Goal: Check status: Check status

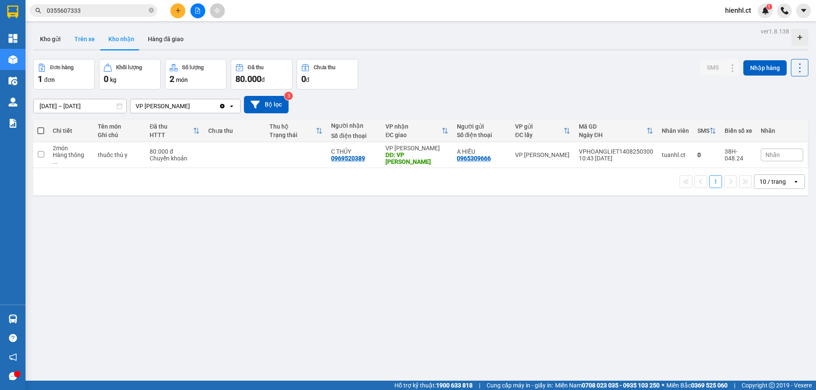
click at [81, 39] on button "Trên xe" at bounding box center [85, 39] width 34 height 20
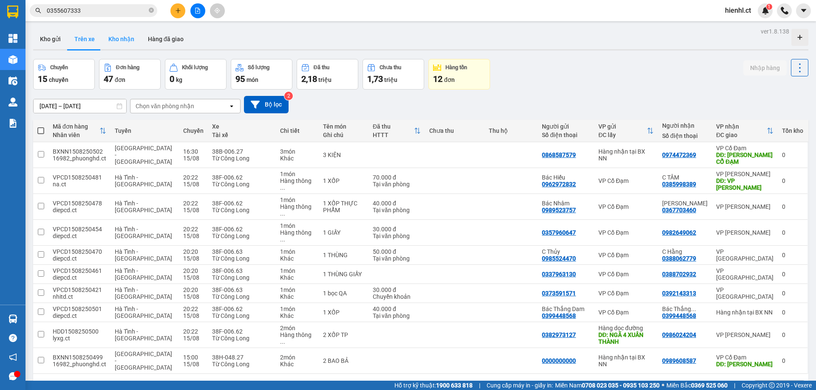
click at [121, 37] on button "Kho nhận" at bounding box center [122, 39] width 40 height 20
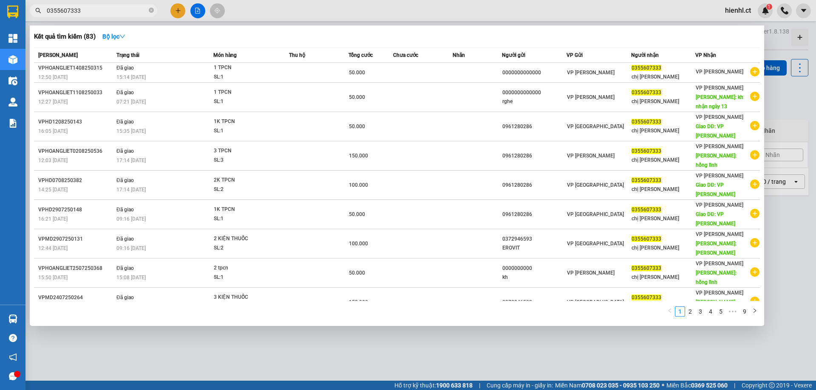
click at [110, 12] on input "0355607333" at bounding box center [97, 10] width 100 height 9
drag, startPoint x: 110, startPoint y: 12, endPoint x: 40, endPoint y: 12, distance: 70.1
click at [40, 12] on div "0355607333" at bounding box center [83, 10] width 166 height 13
click at [153, 11] on icon "close-circle" at bounding box center [151, 10] width 5 height 5
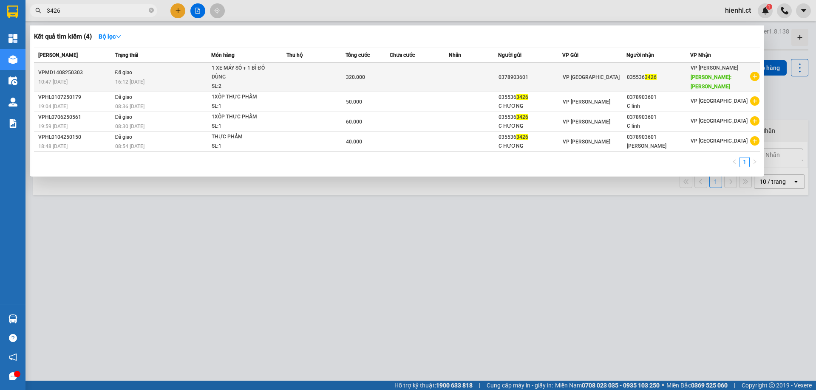
type input "3426"
click at [465, 85] on td at bounding box center [473, 77] width 49 height 29
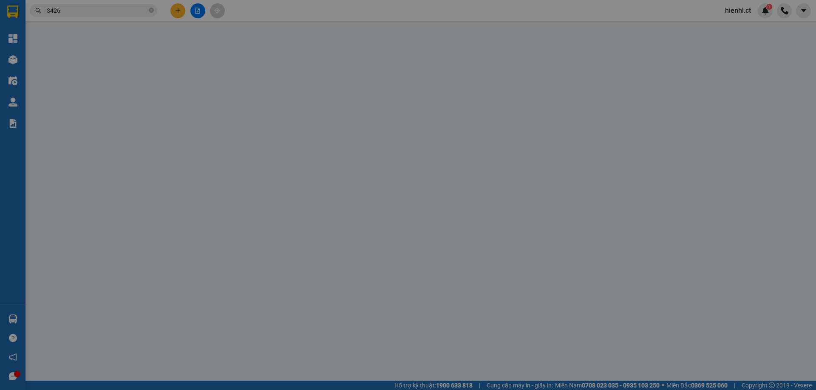
type input "0378903601"
type input "0355363426"
type input "[PERSON_NAME]"
type input "320.000"
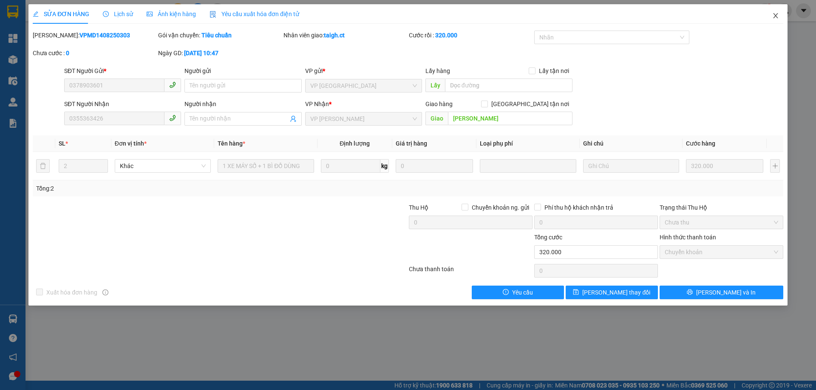
click at [776, 14] on icon "close" at bounding box center [775, 15] width 7 height 7
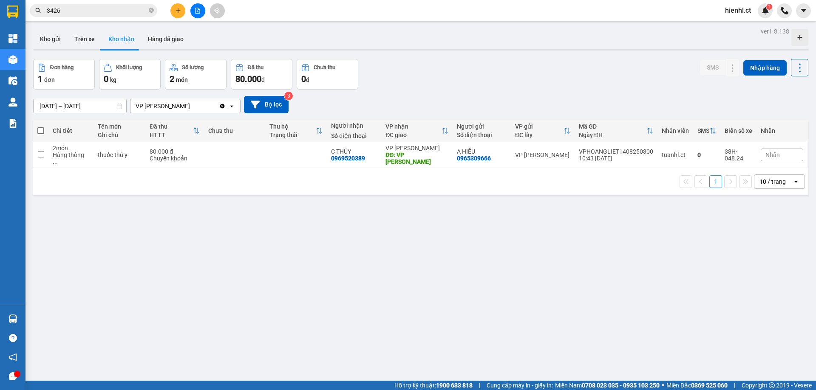
click at [109, 11] on input "3426" at bounding box center [97, 10] width 100 height 9
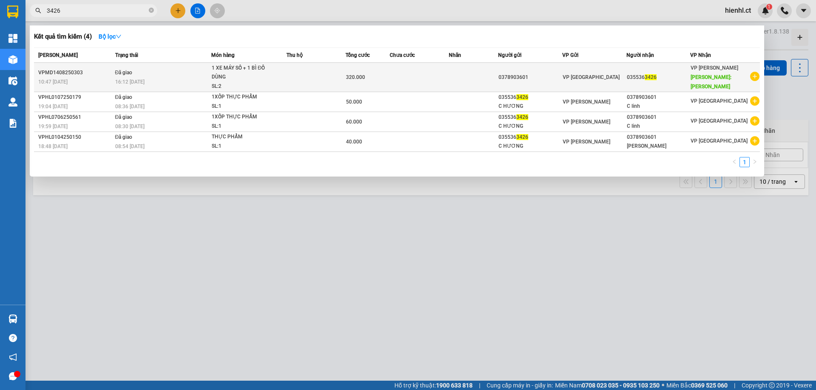
click at [238, 76] on div "1 XE MÁY SỐ + 1 BÌ ĐỒ DÙNG" at bounding box center [244, 73] width 64 height 18
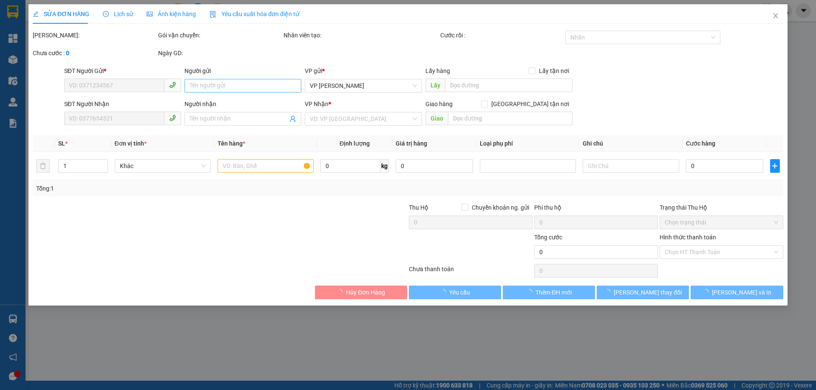
type input "0378903601"
type input "0355363426"
type input "[PERSON_NAME]"
type input "320.000"
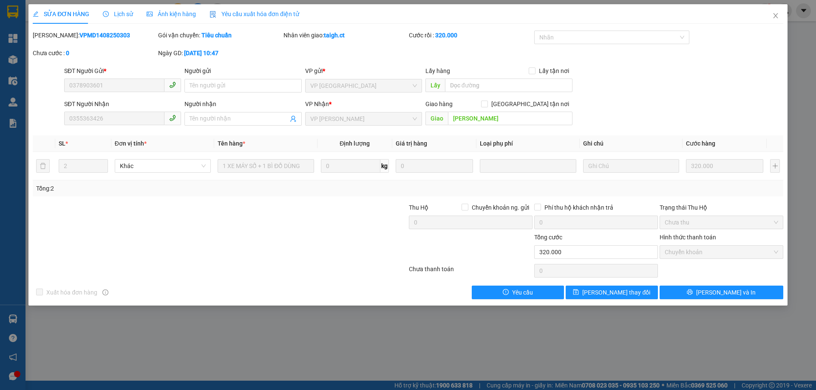
click at [123, 13] on span "Lịch sử" at bounding box center [118, 14] width 30 height 7
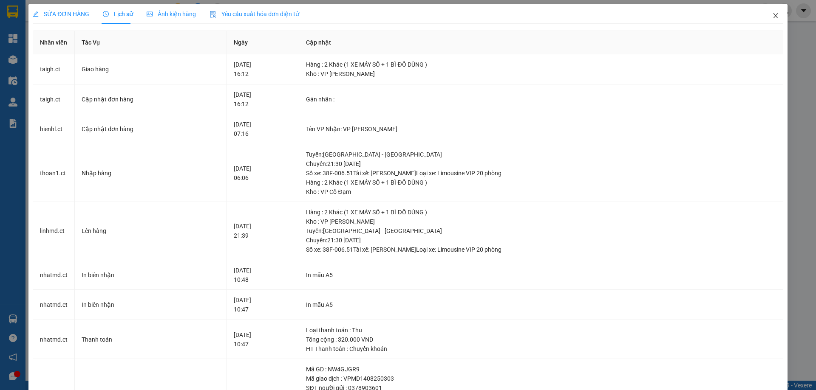
click at [773, 18] on icon "close" at bounding box center [775, 15] width 5 height 5
